Goal: Transaction & Acquisition: Purchase product/service

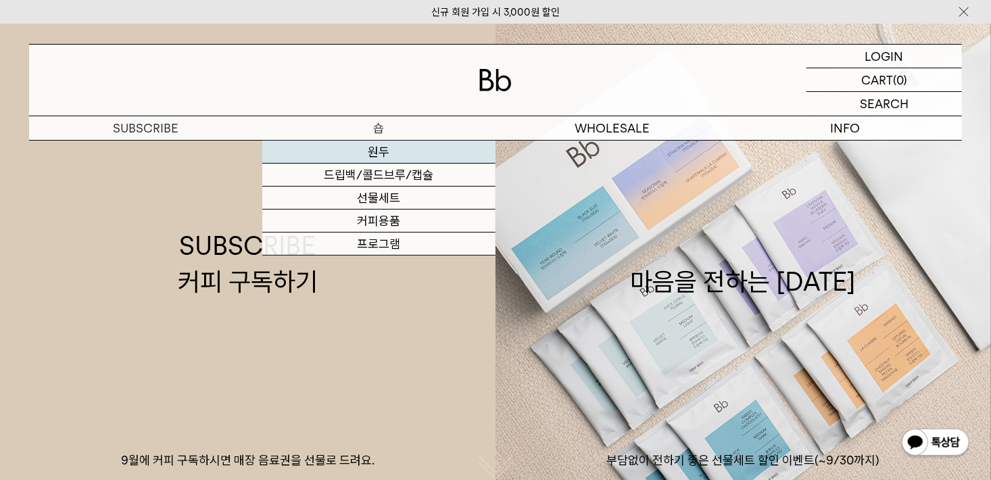
click at [393, 155] on link "원두" at bounding box center [378, 152] width 233 height 23
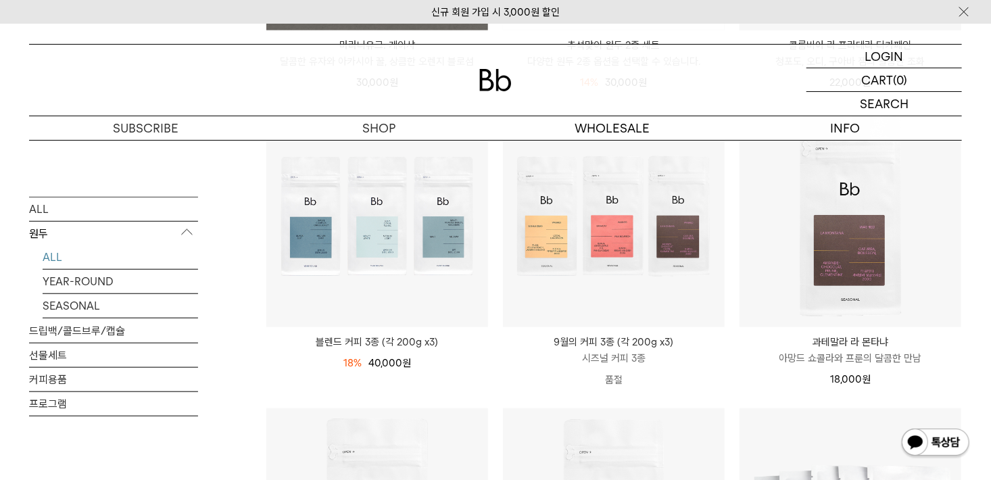
scroll to position [473, 0]
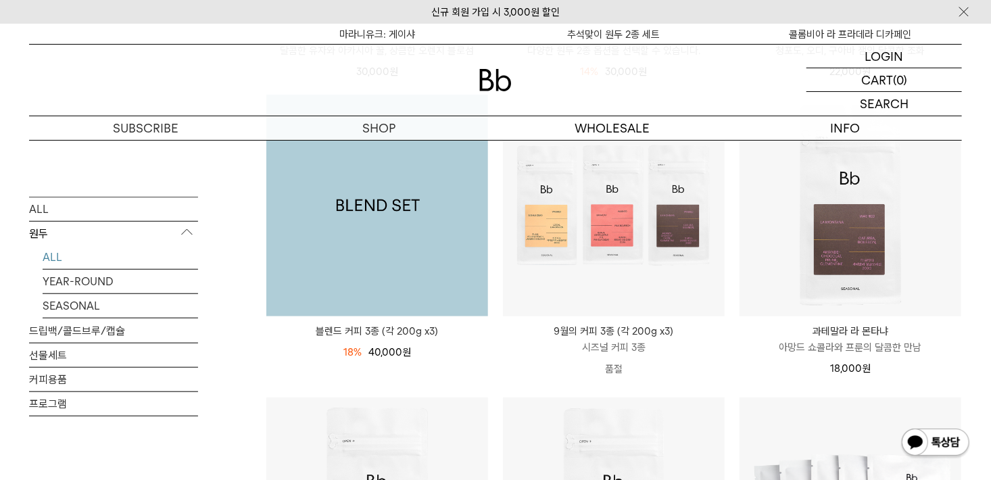
click at [412, 222] on img at bounding box center [377, 206] width 222 height 222
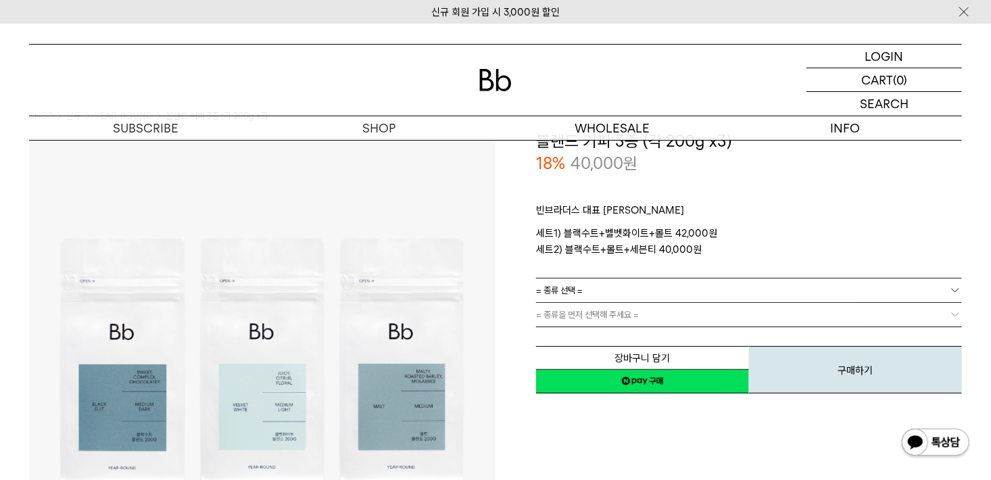
scroll to position [68, 0]
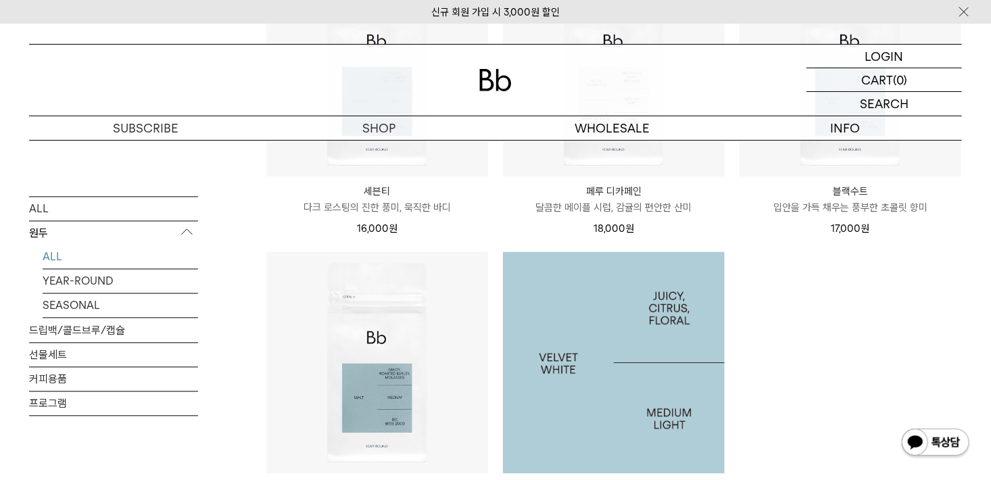
scroll to position [1352, 0]
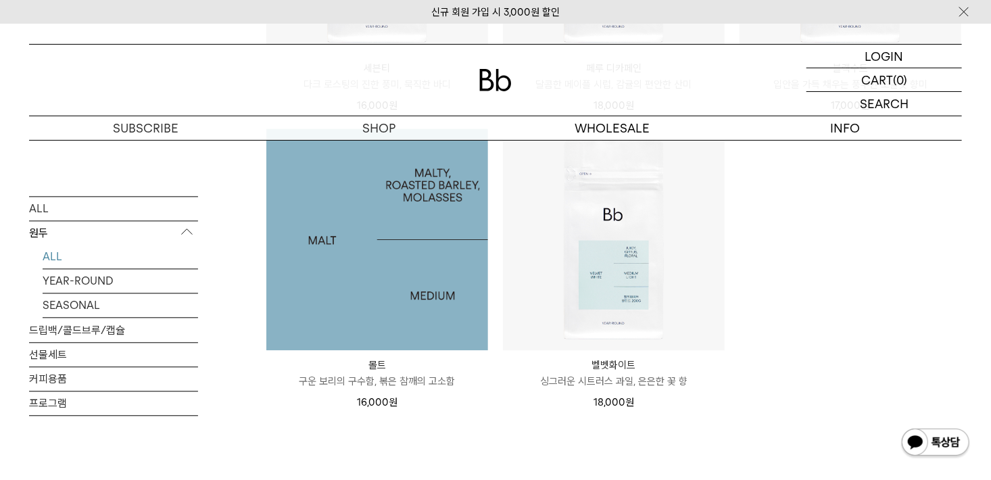
click at [366, 266] on img at bounding box center [377, 239] width 222 height 222
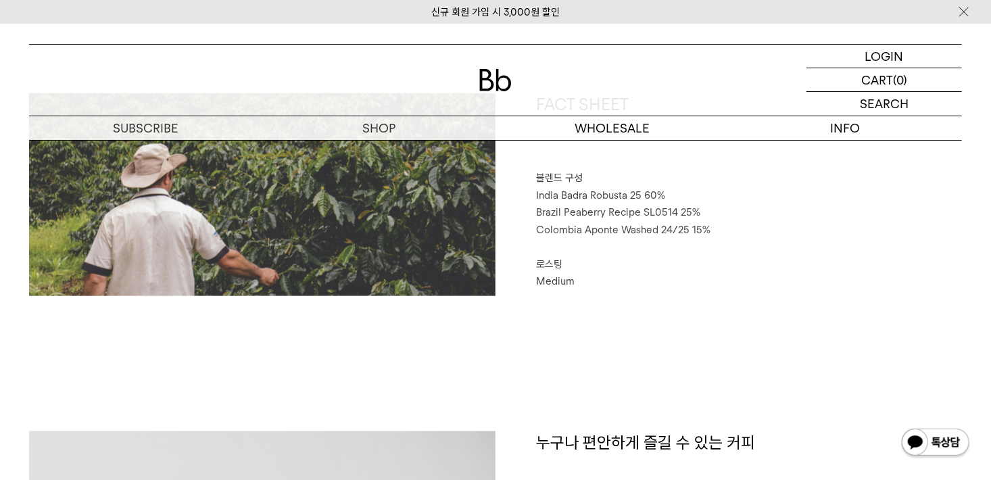
scroll to position [676, 0]
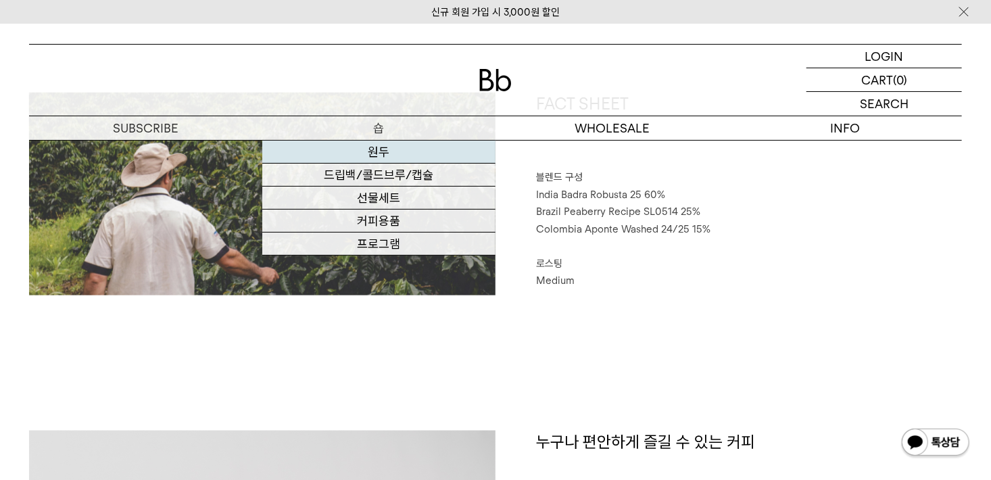
click at [382, 151] on link "원두" at bounding box center [378, 152] width 233 height 23
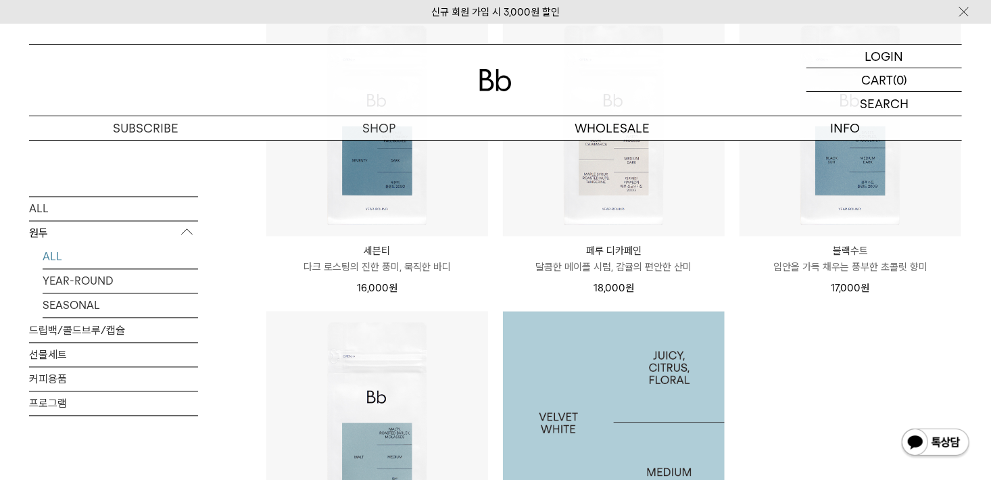
scroll to position [1081, 0]
